Goal: Find specific page/section: Find specific page/section

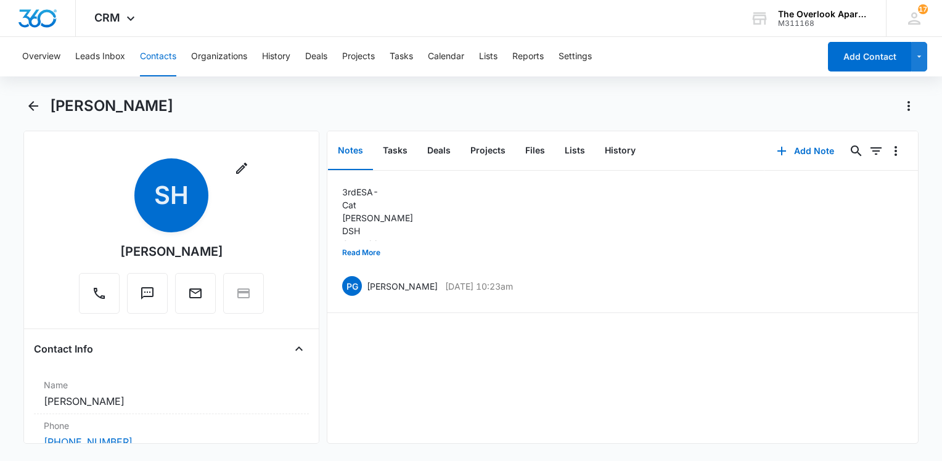
click at [167, 55] on button "Contacts" at bounding box center [158, 56] width 36 height 39
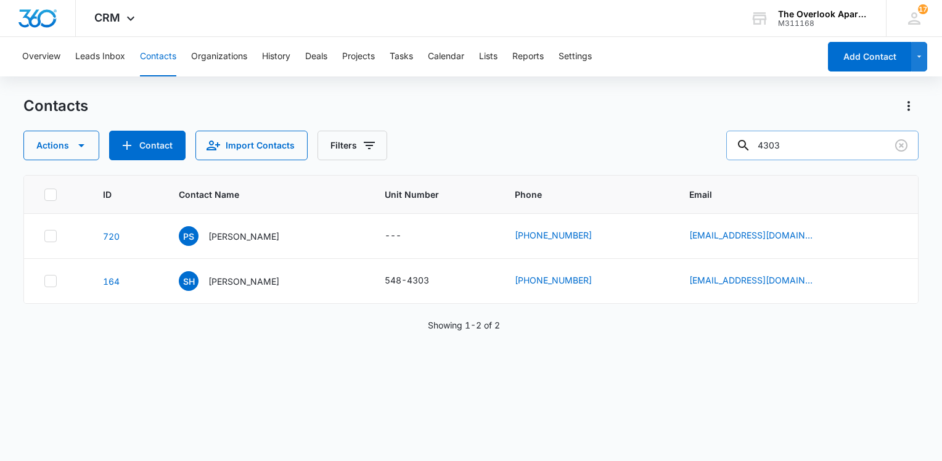
click at [795, 141] on input "4303" at bounding box center [822, 146] width 192 height 30
type input "lyric"
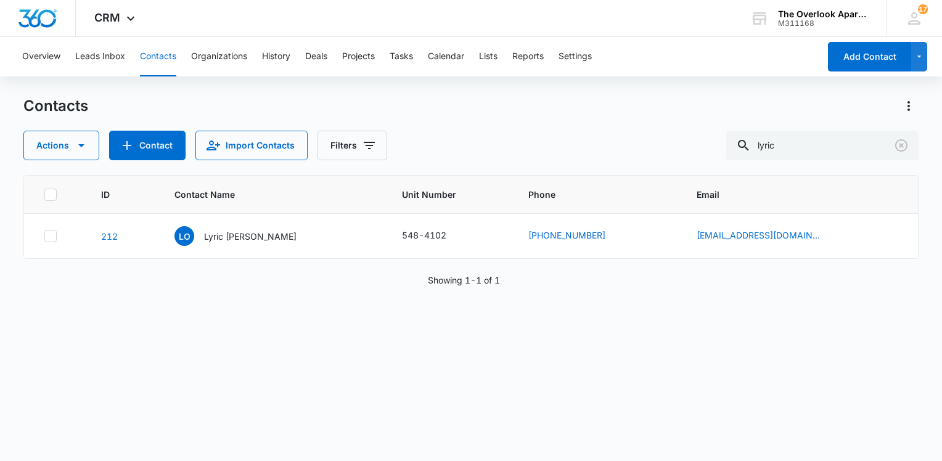
click at [406, 369] on div "ID Contact Name Unit Number Phone Email 212 LO Lyric [PERSON_NAME] 548-4102 [PH…" at bounding box center [470, 310] width 895 height 270
click at [835, 152] on input "lyric" at bounding box center [822, 146] width 192 height 30
click at [834, 152] on input "lyric" at bounding box center [822, 146] width 192 height 30
type input "\"
click at [662, 452] on div "Contacts Actions Contact Import Contacts Filters ID Contact Name Unit Number Ph…" at bounding box center [470, 278] width 895 height 364
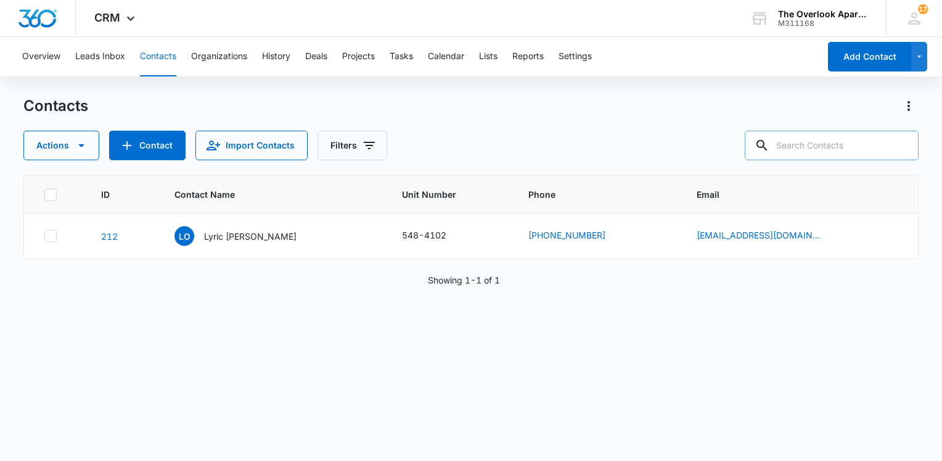
click at [818, 153] on input "text" at bounding box center [832, 146] width 174 height 30
type input "3201"
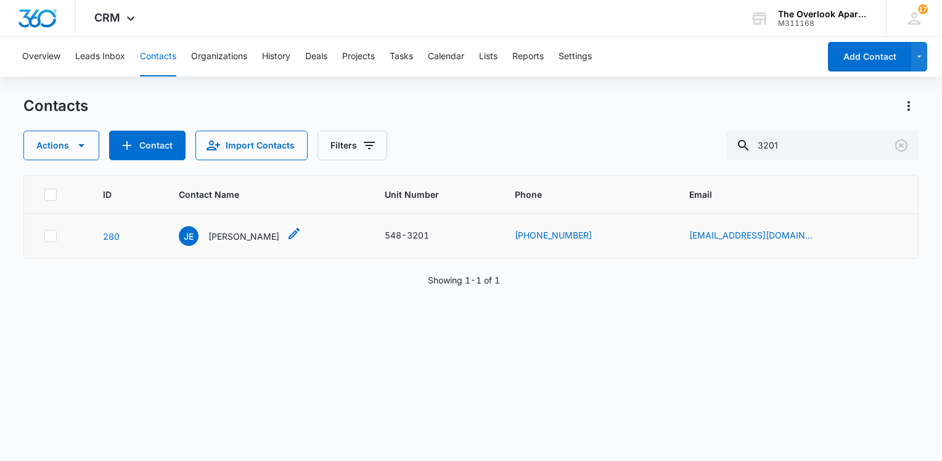
click at [264, 239] on p "[PERSON_NAME]" at bounding box center [243, 236] width 71 height 13
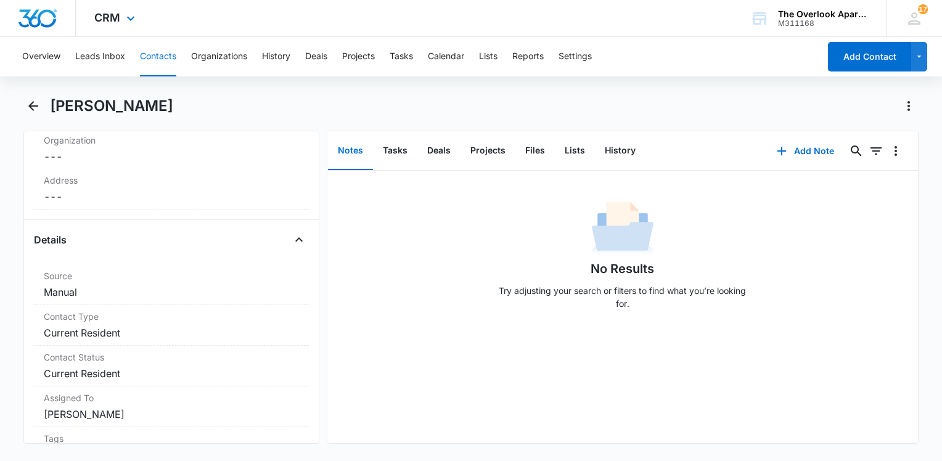
scroll to position [432, 0]
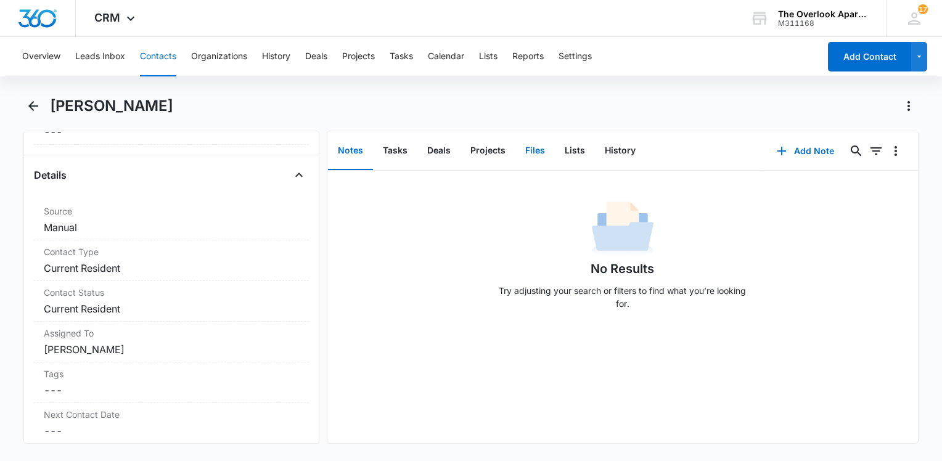
click at [523, 156] on button "Files" at bounding box center [534, 151] width 39 height 38
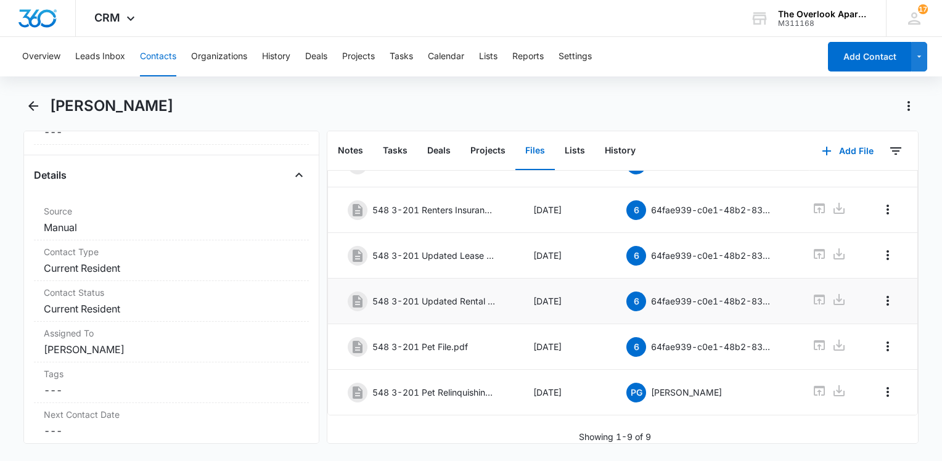
scroll to position [256, 0]
click at [814, 386] on icon at bounding box center [819, 391] width 11 height 10
